Goal: Task Accomplishment & Management: Manage account settings

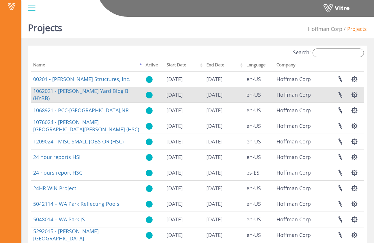
scroll to position [1, 0]
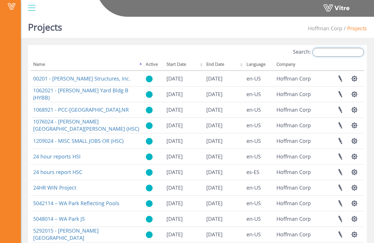
click at [328, 53] on input "Search:" at bounding box center [338, 52] width 51 height 9
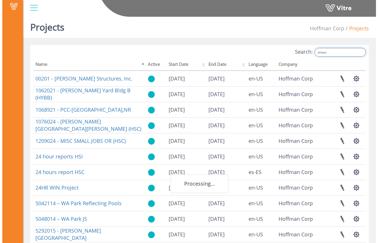
scroll to position [0, 0]
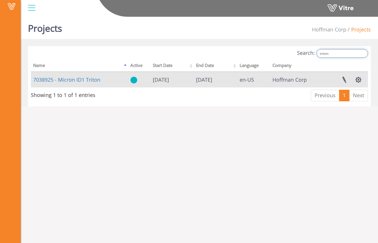
type input "triton"
click at [225, 78] on td "11/30/2030" at bounding box center [216, 80] width 44 height 16
click at [93, 80] on link "7038925 - Micron ID1 Triton" at bounding box center [66, 79] width 67 height 7
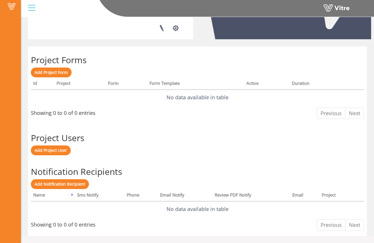
scroll to position [89, 0]
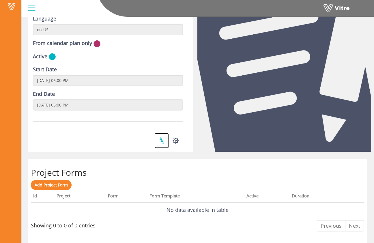
click at [161, 139] on link at bounding box center [161, 140] width 14 height 15
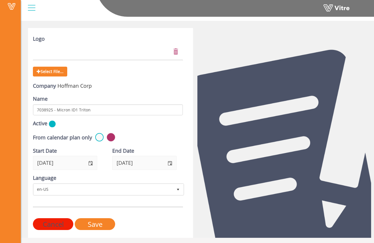
scroll to position [20, 0]
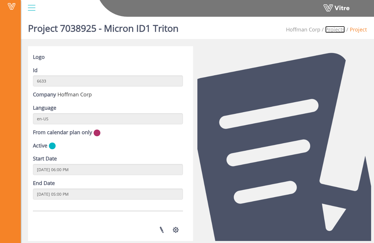
click at [340, 30] on link "Projects" at bounding box center [335, 29] width 20 height 7
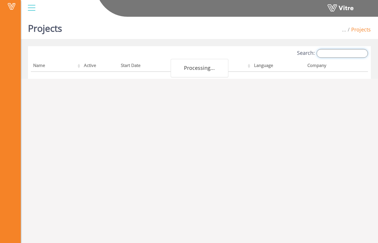
click at [341, 55] on input "Search:" at bounding box center [342, 53] width 51 height 9
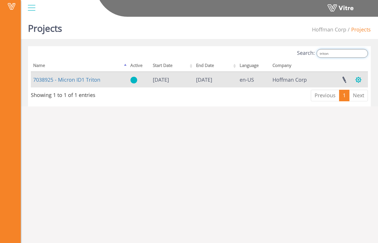
type input "triton"
click at [359, 81] on button "button" at bounding box center [359, 79] width 14 height 15
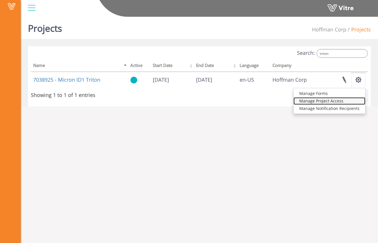
click at [339, 104] on link "Manage Project Access" at bounding box center [330, 101] width 72 height 8
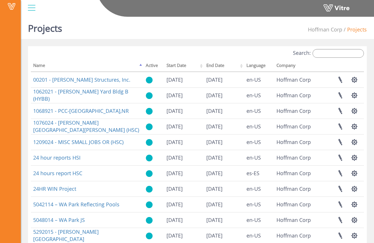
click at [328, 48] on div "Search: Name Active Start Date End Date Language Company 00201 - Hoffman Struct…" at bounding box center [197, 185] width 339 height 279
click at [329, 52] on input "Search:" at bounding box center [338, 53] width 51 height 9
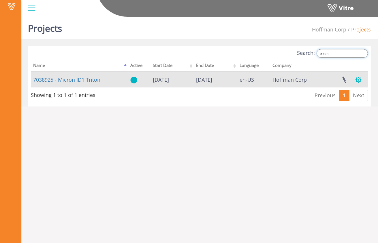
type input "triton"
click at [360, 74] on button "button" at bounding box center [359, 79] width 14 height 15
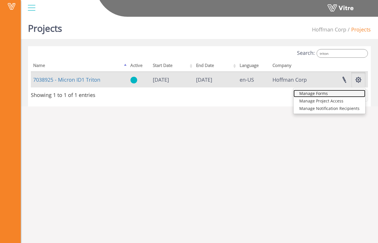
click at [348, 93] on link "Manage Forms" at bounding box center [330, 94] width 72 height 8
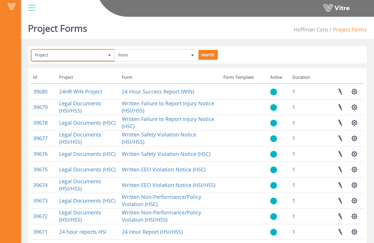
click at [70, 59] on span "Project" at bounding box center [68, 55] width 72 height 10
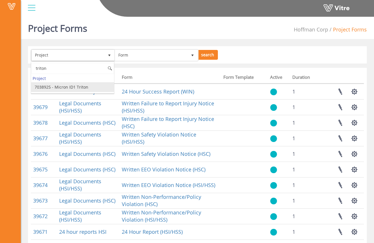
click at [70, 85] on li "7038925 - Micron ID1 Triton" at bounding box center [72, 87] width 83 height 10
type input "triton"
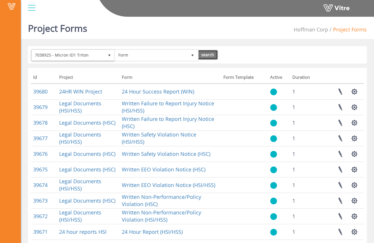
click at [208, 55] on input "search" at bounding box center [207, 55] width 20 height 10
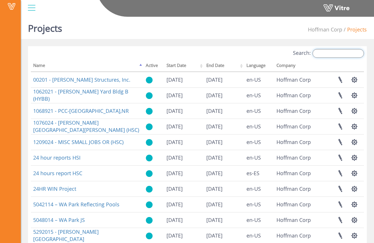
click at [342, 52] on input "Search:" at bounding box center [338, 53] width 51 height 9
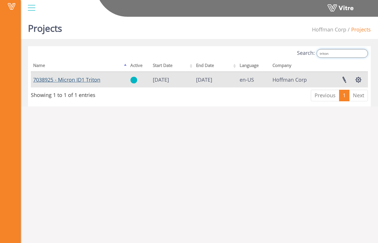
type input "triton"
click at [84, 79] on link "7038925 - Micron ID1 Triton" at bounding box center [66, 79] width 67 height 7
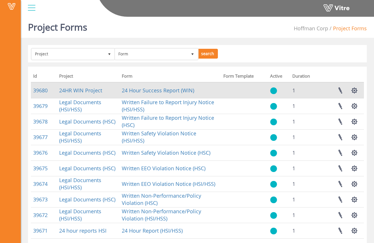
scroll to position [2, 0]
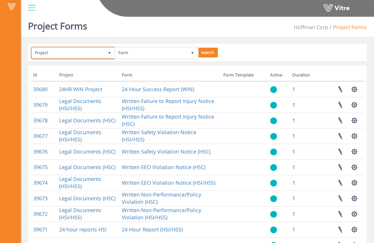
click at [85, 49] on span "Project" at bounding box center [68, 53] width 72 height 10
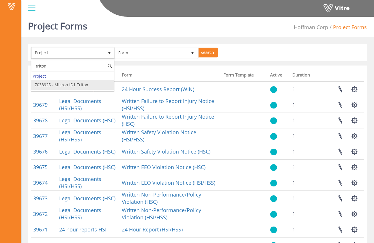
click at [71, 86] on li "7038925 - Micron ID1 Triton" at bounding box center [72, 85] width 83 height 10
type input "triton"
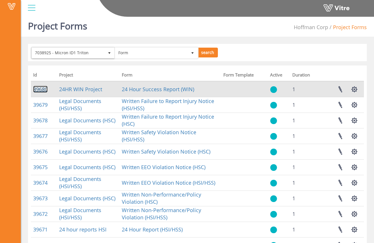
click at [44, 91] on link "39680" at bounding box center [40, 89] width 14 height 7
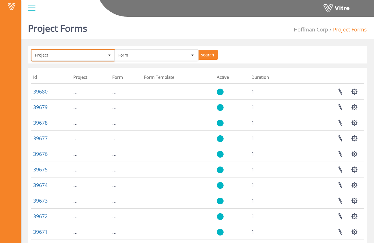
click at [91, 53] on span "Project" at bounding box center [68, 55] width 72 height 10
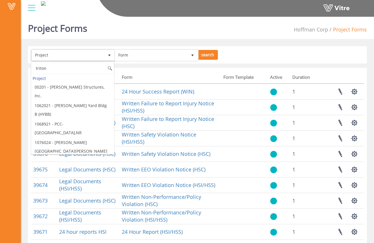
drag, startPoint x: 82, startPoint y: 67, endPoint x: 36, endPoint y: 68, distance: 46.2
click at [36, 68] on input "triton" at bounding box center [72, 68] width 83 height 11
click at [75, 53] on span "Project" at bounding box center [68, 55] width 72 height 10
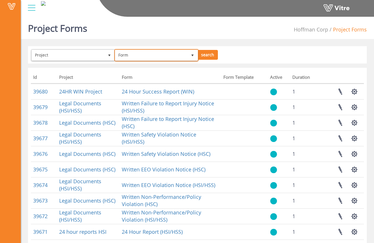
click at [134, 54] on span "Form" at bounding box center [151, 55] width 72 height 10
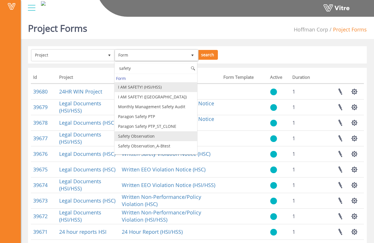
click at [154, 137] on li "Safety Observation" at bounding box center [156, 136] width 83 height 10
type input "safety"
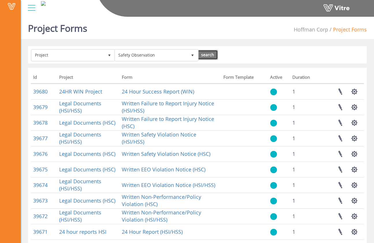
click at [213, 54] on input "search" at bounding box center [207, 55] width 20 height 10
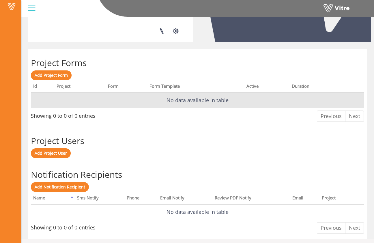
scroll to position [202, 0]
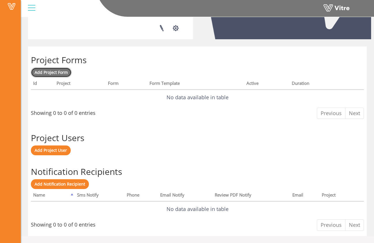
click at [64, 71] on span "Add Project Form" at bounding box center [51, 72] width 33 height 5
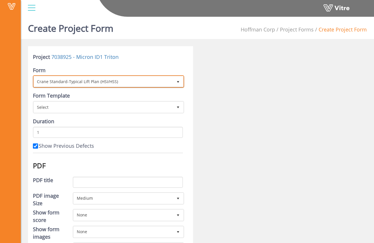
click at [113, 81] on span "Crane Standard-Typical Lift Plan (HSI/HSS)" at bounding box center [103, 81] width 139 height 10
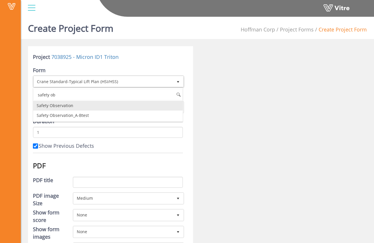
click at [114, 107] on li "Safety Observation" at bounding box center [108, 106] width 150 height 10
type input "safety ob"
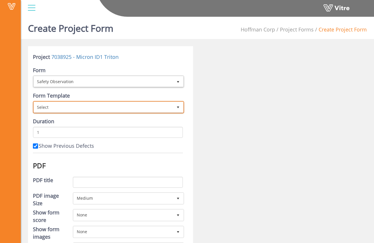
click at [95, 104] on span "Select" at bounding box center [103, 107] width 139 height 10
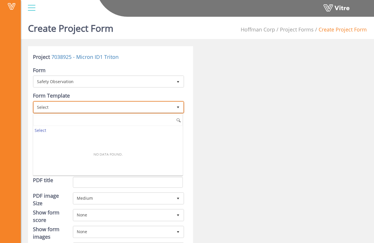
click at [95, 104] on span "Select" at bounding box center [103, 107] width 139 height 10
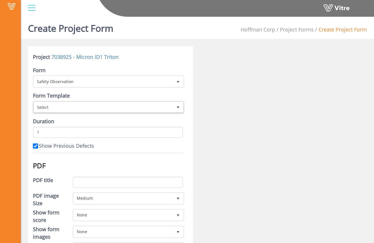
click at [94, 120] on div "Duration 1" at bounding box center [108, 128] width 150 height 20
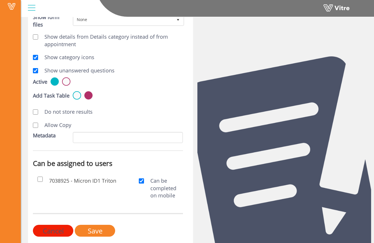
scroll to position [237, 0]
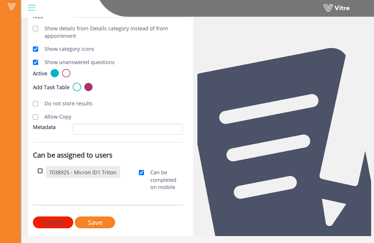
click at [41, 171] on input "checkbox" at bounding box center [40, 170] width 5 height 5
checkbox input "true"
click at [102, 221] on input "Save" at bounding box center [95, 222] width 40 height 12
